Goal: Task Accomplishment & Management: Use online tool/utility

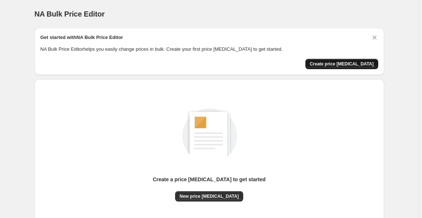
click at [353, 67] on button "Create price [MEDICAL_DATA]" at bounding box center [341, 64] width 73 height 10
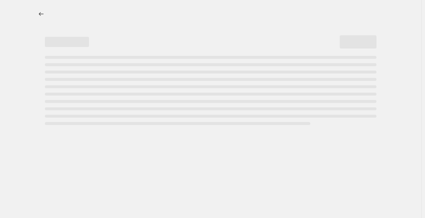
select select "percentage"
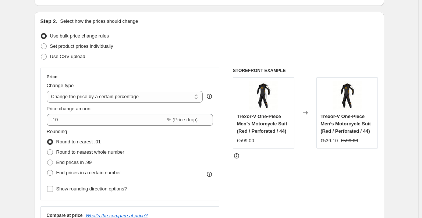
scroll to position [67, 0]
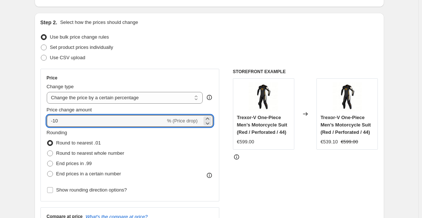
drag, startPoint x: 61, startPoint y: 122, endPoint x: 45, endPoint y: 122, distance: 16.2
click at [45, 122] on div "Price Change type Change the price to a certain amount Change the price by a ce…" at bounding box center [129, 135] width 179 height 133
type input "-1"
click at [197, 135] on div "Rounding Round to nearest .01 Round to nearest whole number End prices in .99 E…" at bounding box center [130, 154] width 167 height 50
click at [73, 124] on input "-25" at bounding box center [106, 121] width 119 height 12
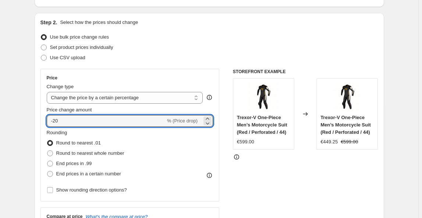
type input "-20"
click at [187, 138] on div "Rounding Round to nearest .01 Round to nearest whole number End prices in .99 E…" at bounding box center [130, 154] width 167 height 50
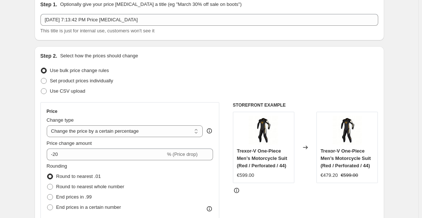
scroll to position [39, 0]
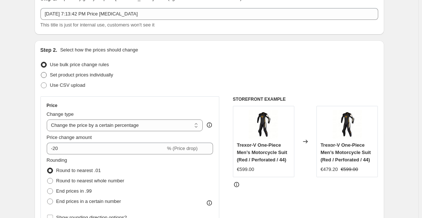
click at [46, 75] on span at bounding box center [44, 75] width 6 height 6
click at [41, 72] on input "Set product prices individually" at bounding box center [41, 72] width 0 height 0
radio input "true"
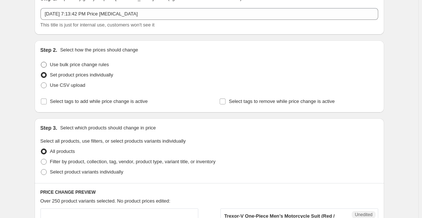
click at [47, 67] on span at bounding box center [44, 65] width 6 height 6
click at [41, 62] on input "Use bulk price change rules" at bounding box center [41, 62] width 0 height 0
radio input "true"
select select "percentage"
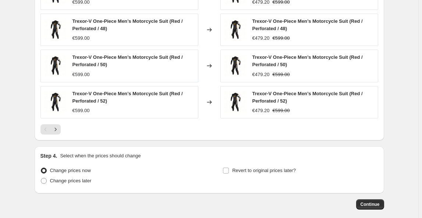
scroll to position [494, 0]
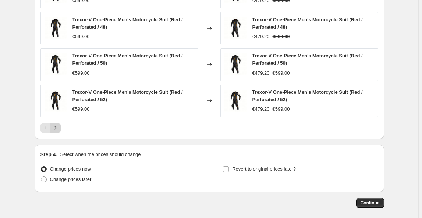
click at [57, 129] on icon "Next" at bounding box center [55, 127] width 7 height 7
click at [59, 126] on icon "Next" at bounding box center [55, 127] width 7 height 7
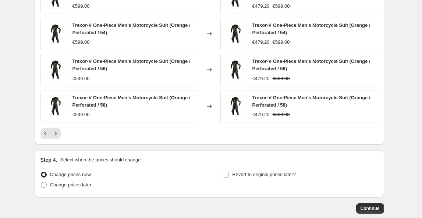
click at [44, 134] on icon "Previous" at bounding box center [45, 133] width 7 height 7
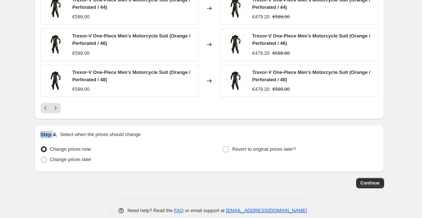
scroll to position [516, 0]
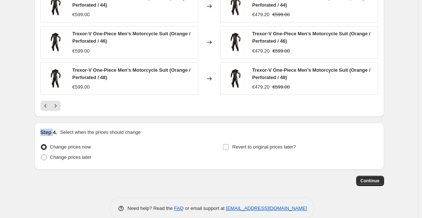
click at [373, 178] on span "Continue" at bounding box center [369, 181] width 19 height 6
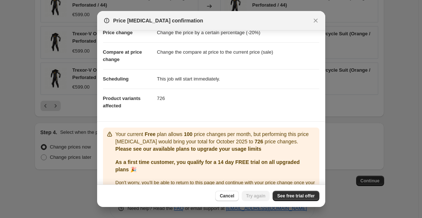
scroll to position [38, 0]
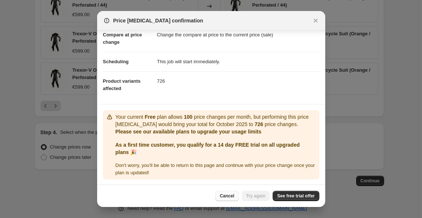
click at [228, 198] on span "Cancel" at bounding box center [227, 196] width 14 height 6
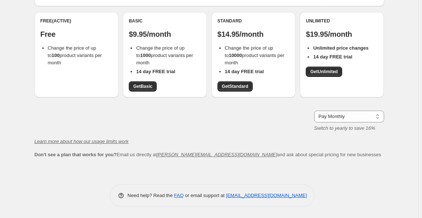
scroll to position [65, 0]
click at [65, 32] on p "Free" at bounding box center [76, 34] width 72 height 9
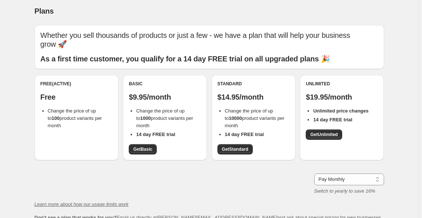
scroll to position [0, 0]
